Goal: Task Accomplishment & Management: Manage account settings

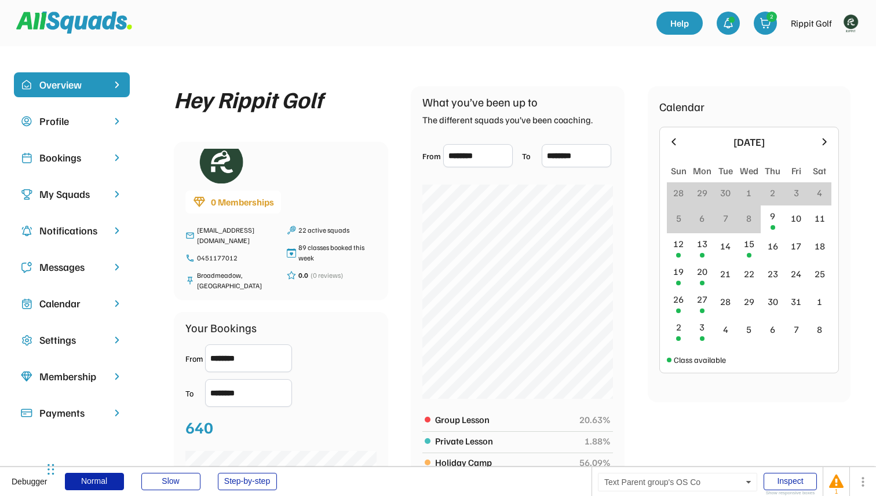
click at [67, 122] on div "Profile" at bounding box center [71, 122] width 65 height 16
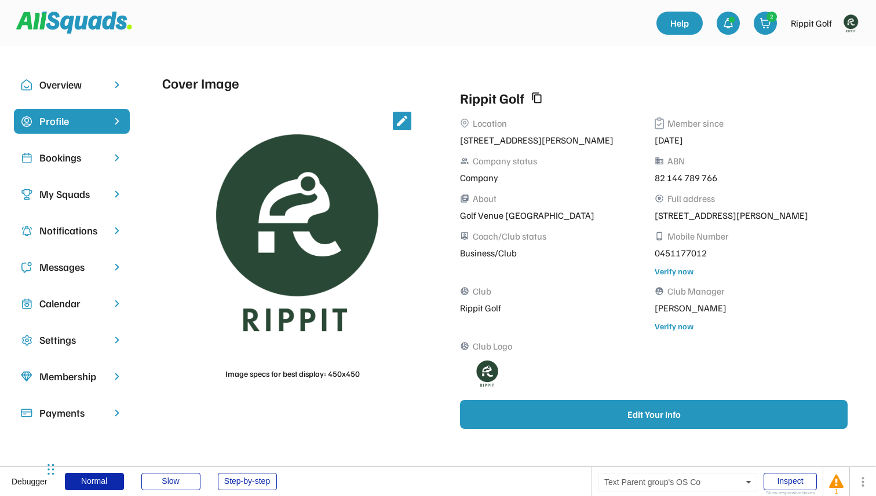
click at [62, 153] on div "Bookings" at bounding box center [71, 158] width 65 height 16
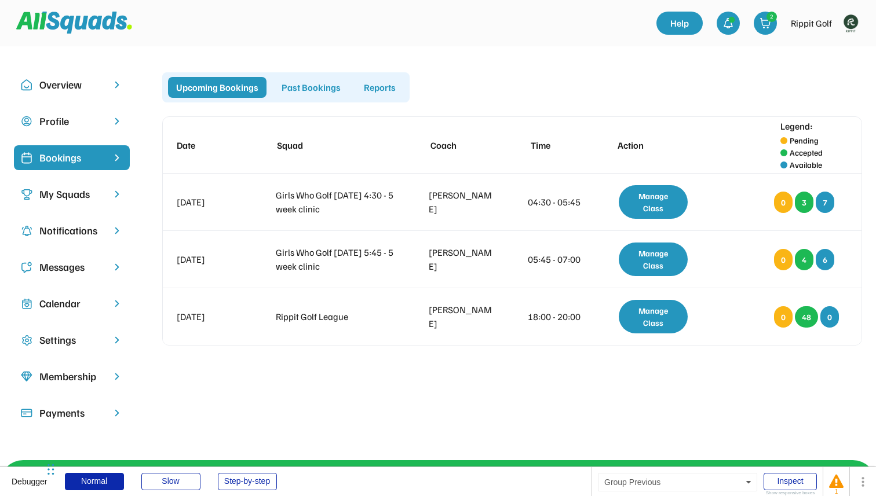
click at [317, 93] on div "Past Bookings" at bounding box center [310, 87] width 75 height 21
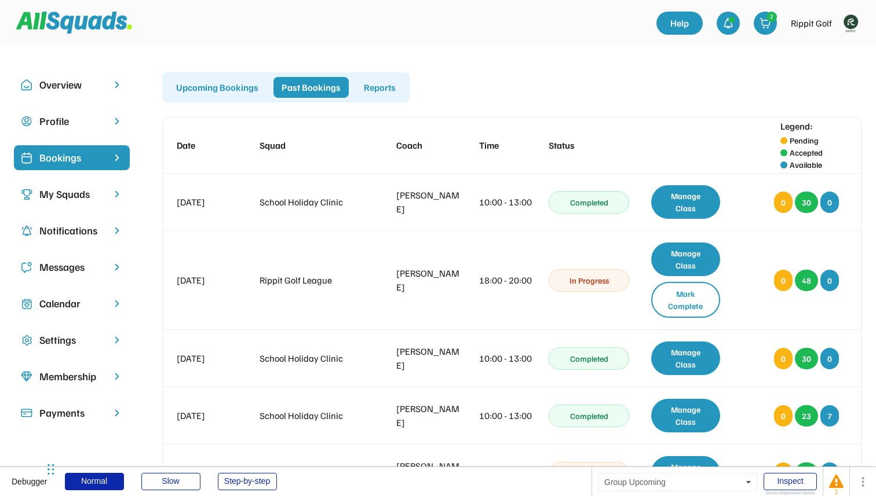
click at [216, 89] on div "Upcoming Bookings" at bounding box center [217, 87] width 98 height 21
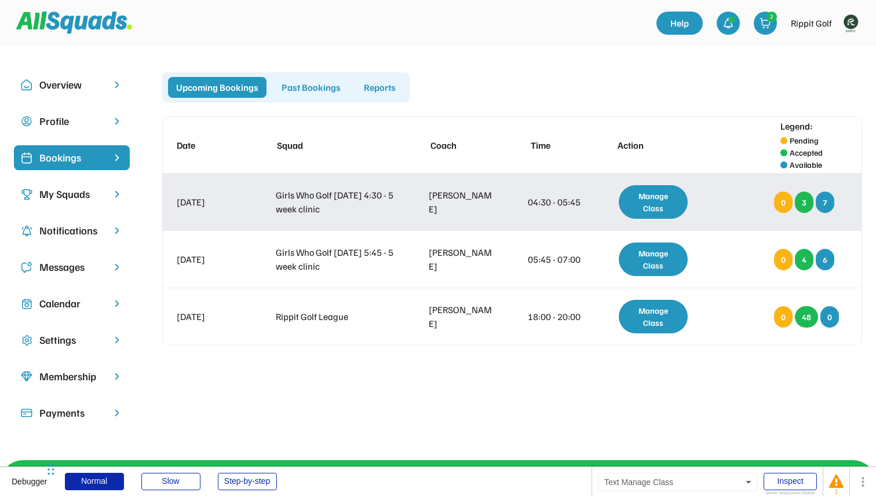
click at [646, 193] on div "Manage Class" at bounding box center [653, 202] width 69 height 34
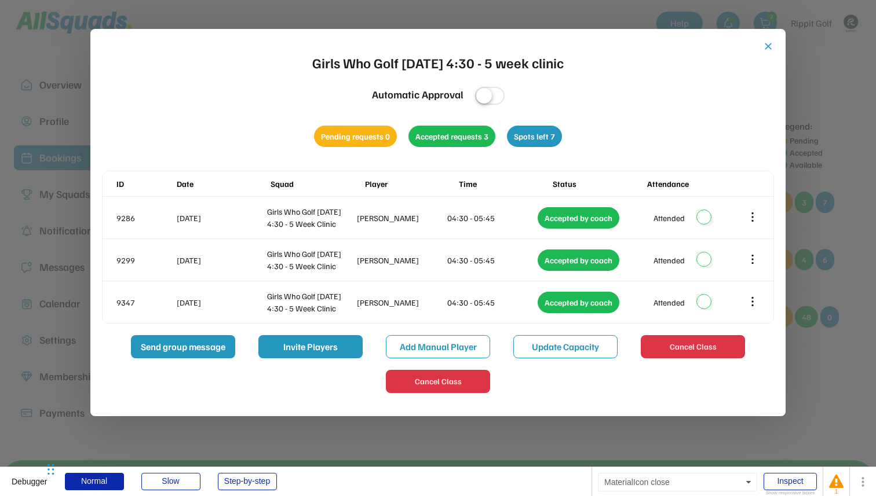
click at [768, 43] on button "close" at bounding box center [768, 47] width 12 height 12
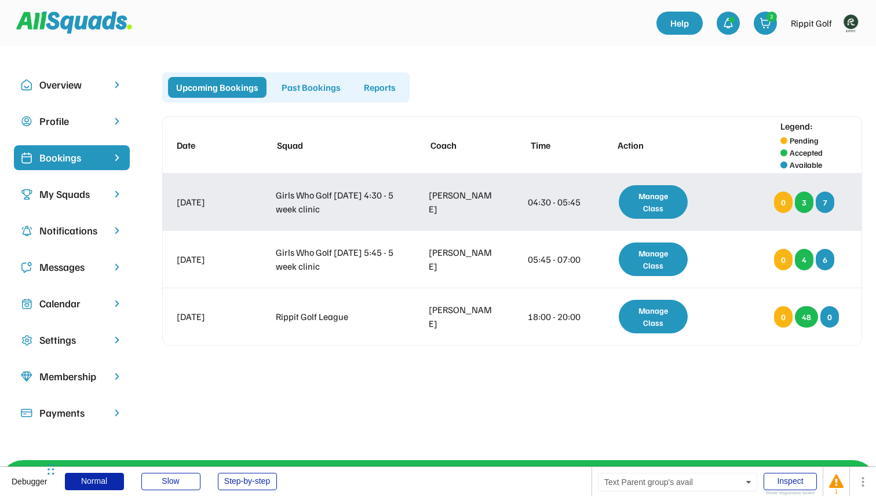
drag, startPoint x: 276, startPoint y: 196, endPoint x: 330, endPoint y: 210, distance: 56.2
click at [330, 210] on div "Girls Who Golf [DATE] 4:30 - 5 week clinic" at bounding box center [336, 202] width 120 height 28
copy div "Girls Who Golf [DATE] 4:30 - 5 week clinic"
click at [330, 210] on div "Girls Who Golf [DATE] 4:30 - 5 week clinic" at bounding box center [336, 202] width 120 height 28
click at [651, 210] on div "Manage Class" at bounding box center [653, 202] width 69 height 34
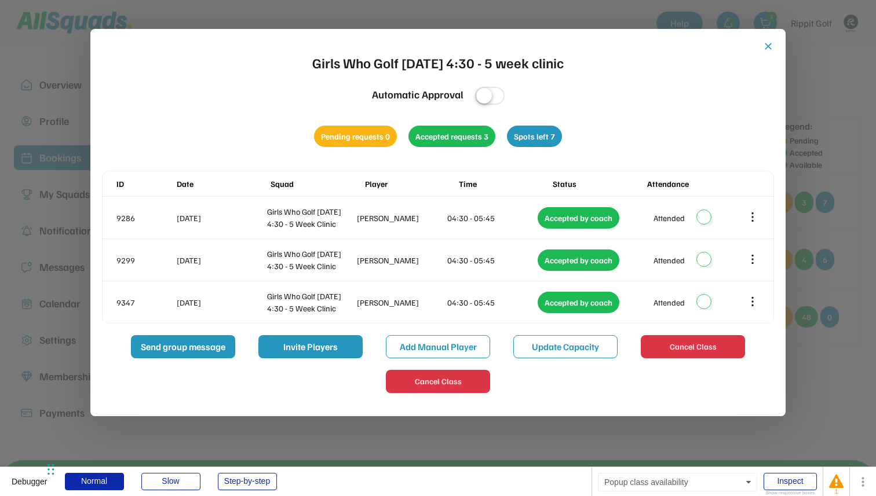
click at [769, 39] on div "close Girls Who Golf [DATE] 4:30 - 5 week clinic Automatic Approval Pending req…" at bounding box center [437, 223] width 695 height 388
click at [769, 44] on button "close" at bounding box center [768, 47] width 12 height 12
